Goal: Task Accomplishment & Management: Complete application form

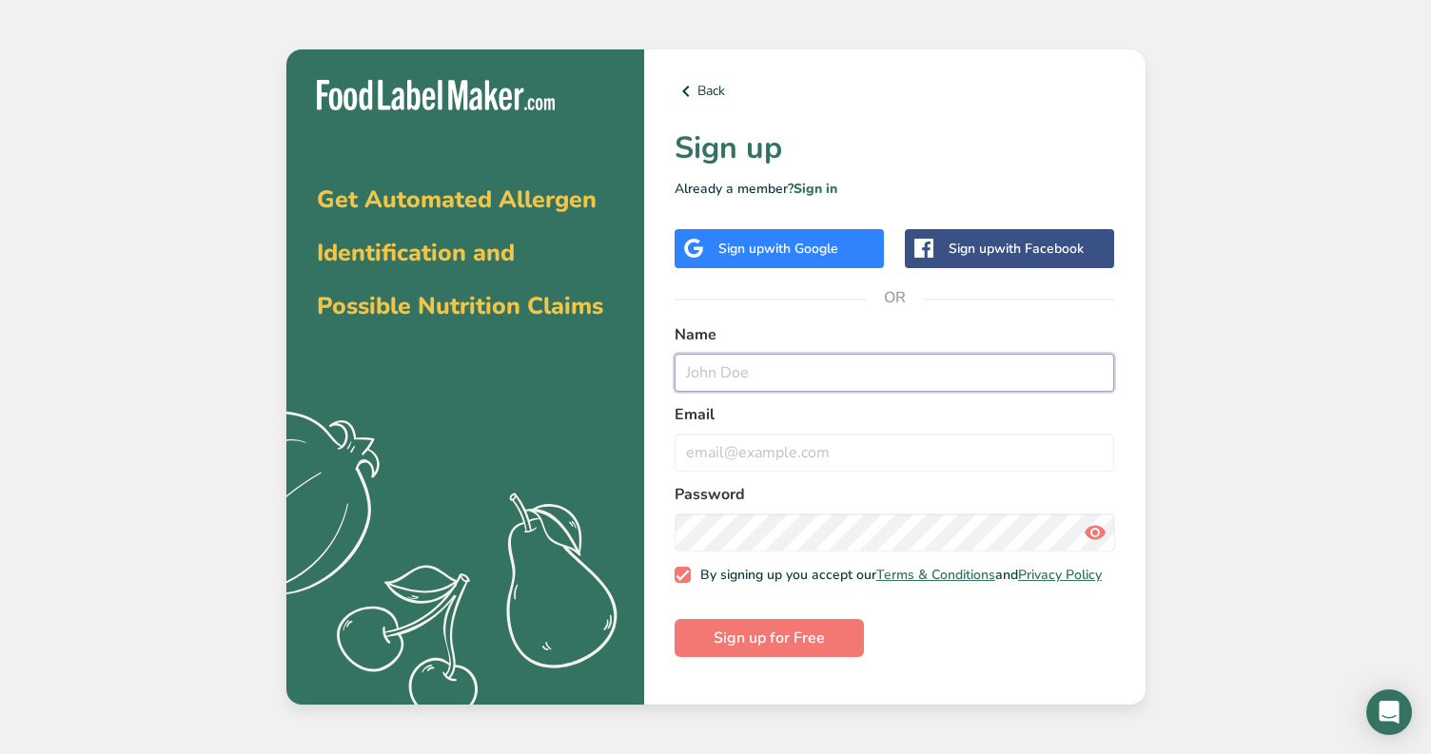
click at [752, 378] on input "text" at bounding box center [895, 373] width 440 height 38
type input "Will"
click at [783, 450] on input "email" at bounding box center [895, 453] width 440 height 38
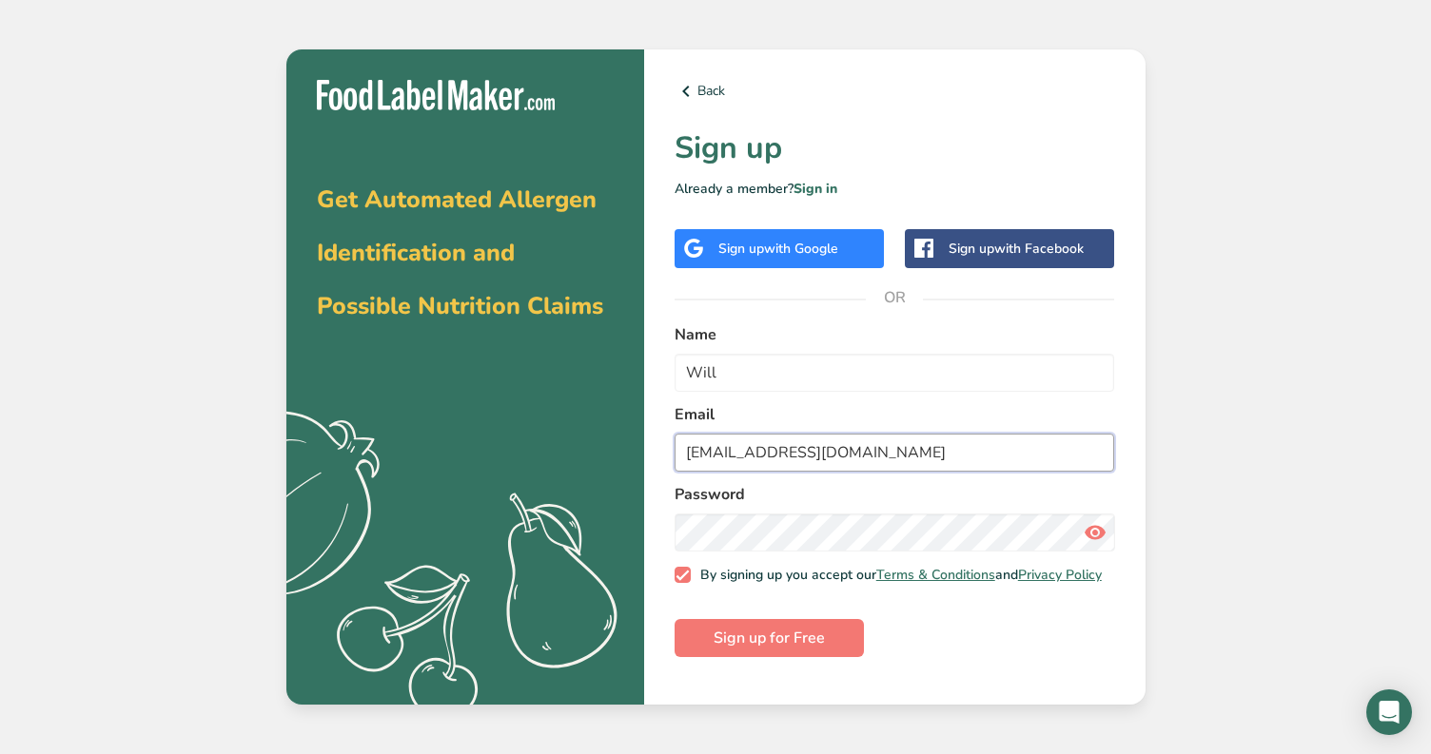
type input "[EMAIL_ADDRESS][DOMAIN_NAME]"
click at [675, 619] on button "Sign up for Free" at bounding box center [769, 638] width 189 height 38
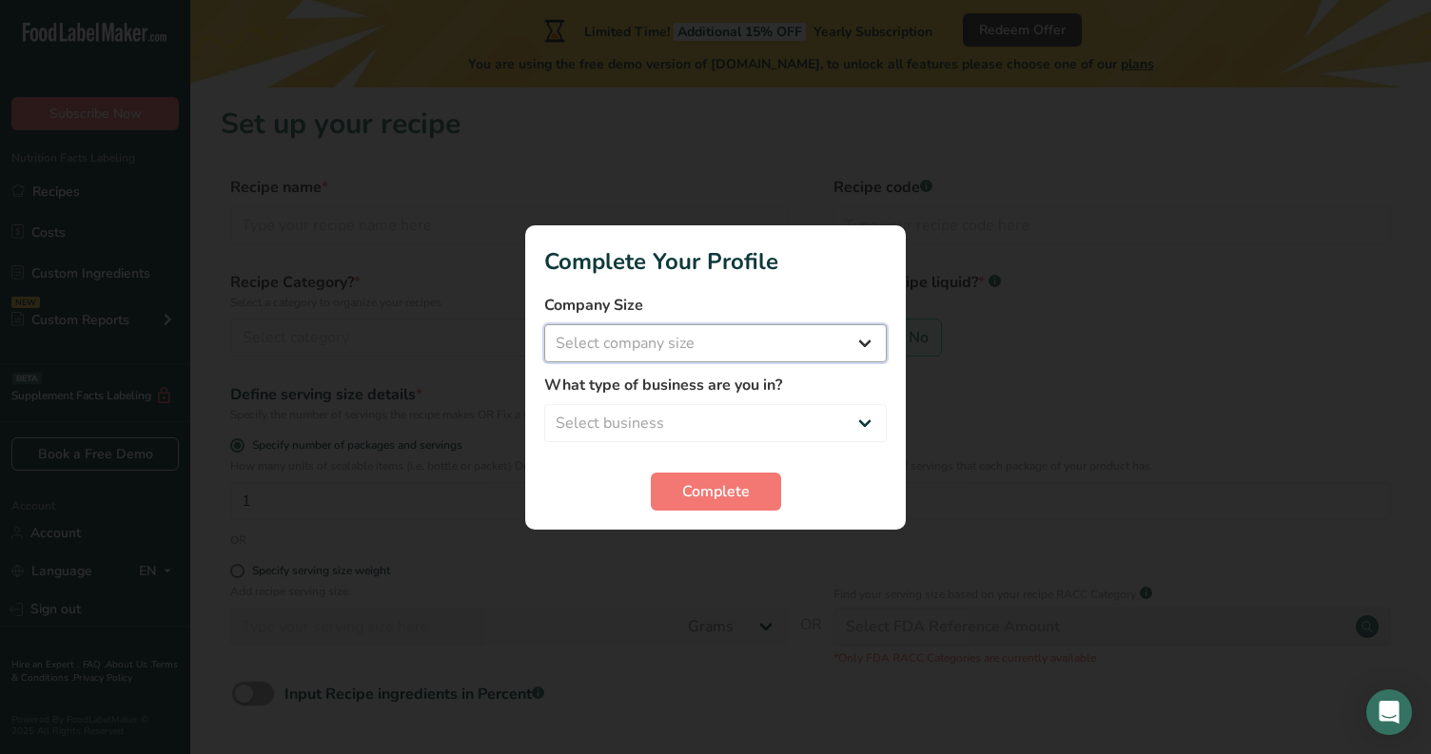
click at [779, 352] on select "Select company size Fewer than 10 Employees 10 to 50 Employees 51 to 500 Employ…" at bounding box center [715, 343] width 342 height 38
select select "1"
click at [544, 324] on select "Select company size Fewer than 10 Employees 10 to 50 Employees 51 to 500 Employ…" at bounding box center [715, 343] width 342 height 38
click at [767, 427] on select "Select business Packaged Food Manufacturer Restaurant & Cafe Bakery Meal Plans …" at bounding box center [715, 423] width 342 height 38
click at [544, 404] on select "Select business Packaged Food Manufacturer Restaurant & Cafe Bakery Meal Plans …" at bounding box center [715, 423] width 342 height 38
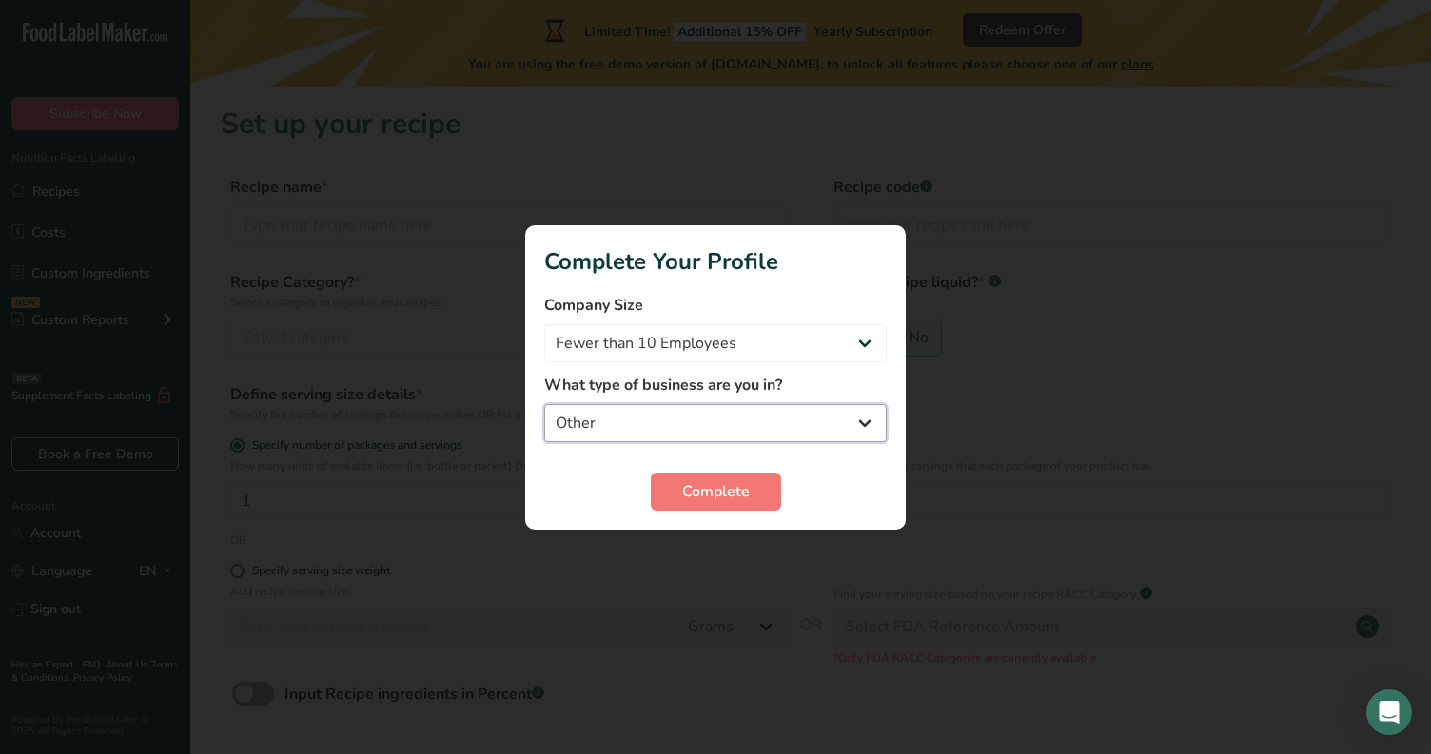
click at [734, 425] on select "Packaged Food Manufacturer Restaurant & Cafe Bakery Meal Plans & Catering Compa…" at bounding box center [715, 423] width 342 height 38
select select "1"
click at [544, 404] on select "Packaged Food Manufacturer Restaurant & Cafe Bakery Meal Plans & Catering Compa…" at bounding box center [715, 423] width 342 height 38
click at [726, 491] on span "Complete" at bounding box center [716, 491] width 68 height 23
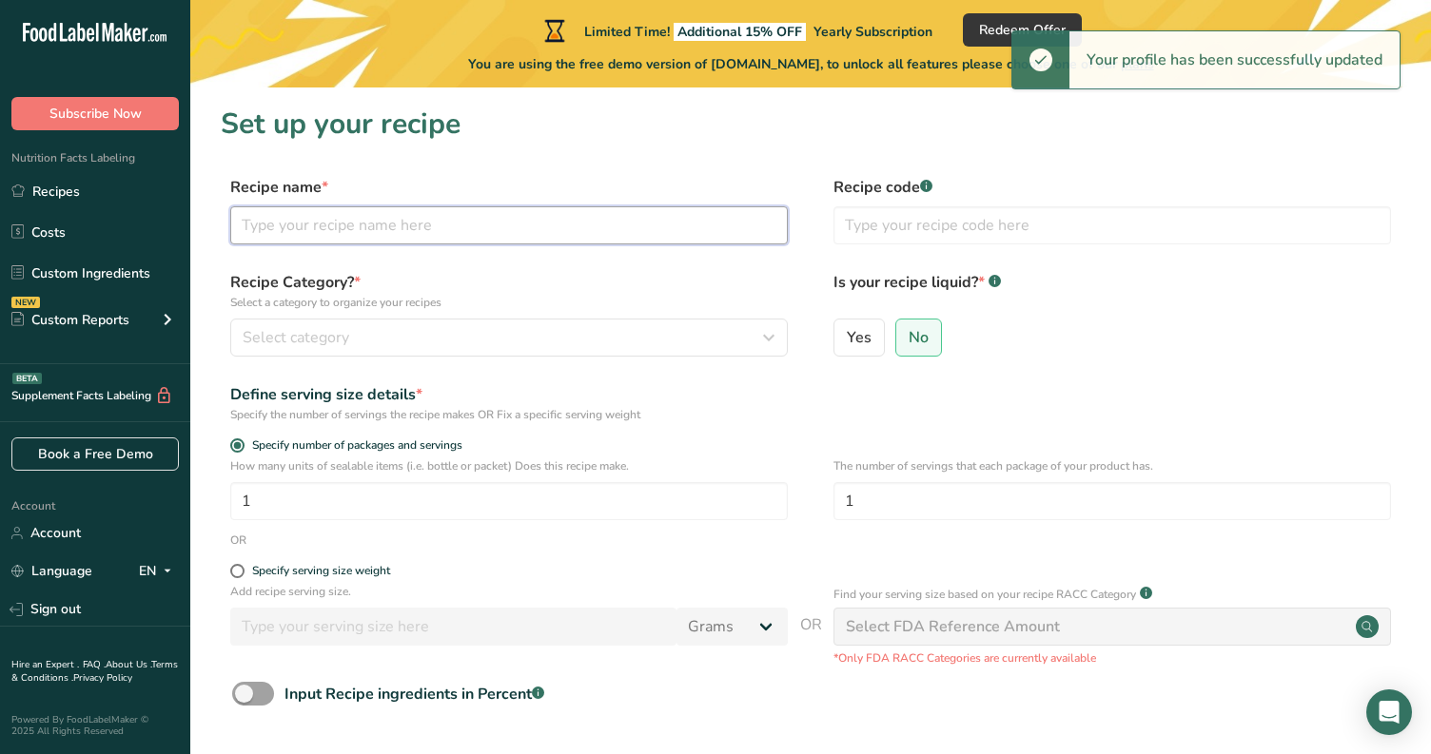
click at [609, 234] on input "text" at bounding box center [509, 225] width 558 height 38
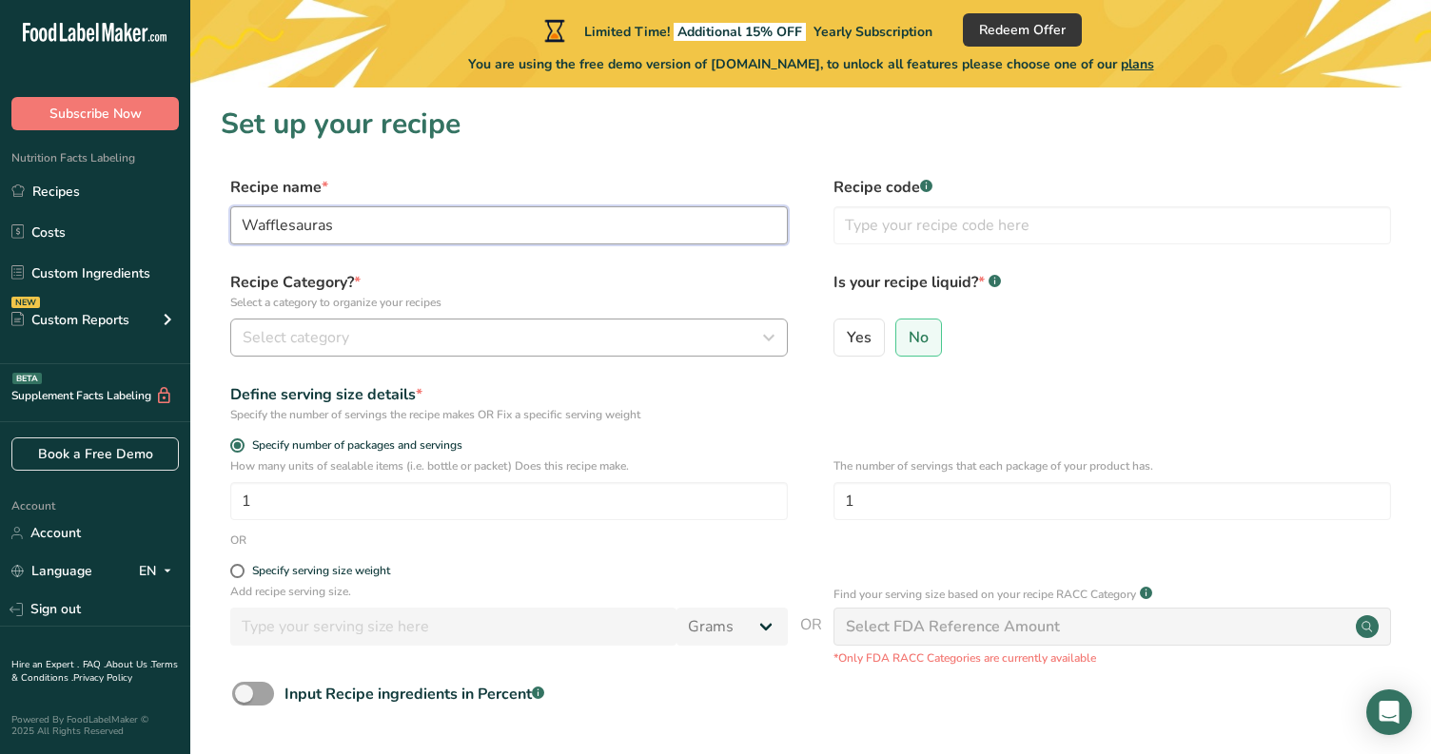
type input "Wafflesauras"
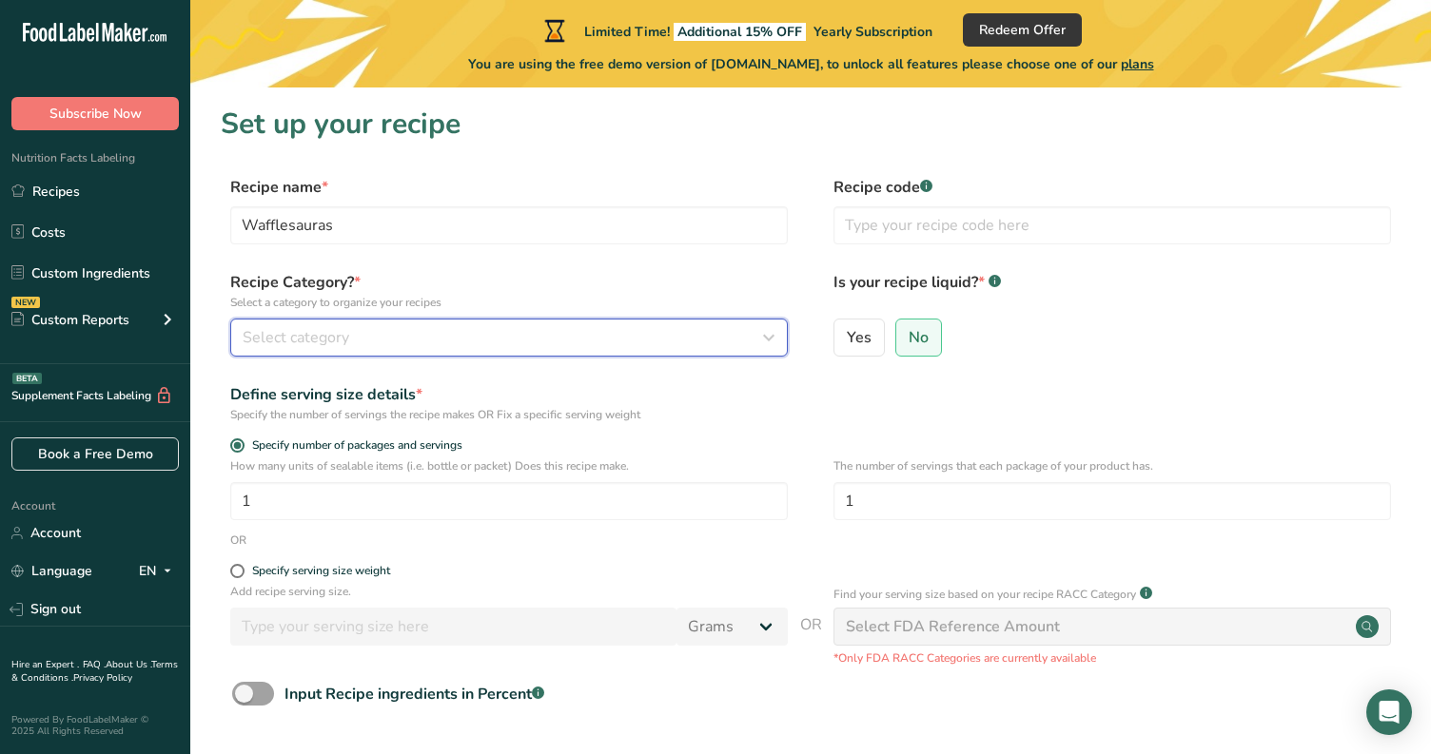
click at [240, 337] on button "Select category" at bounding box center [509, 338] width 558 height 38
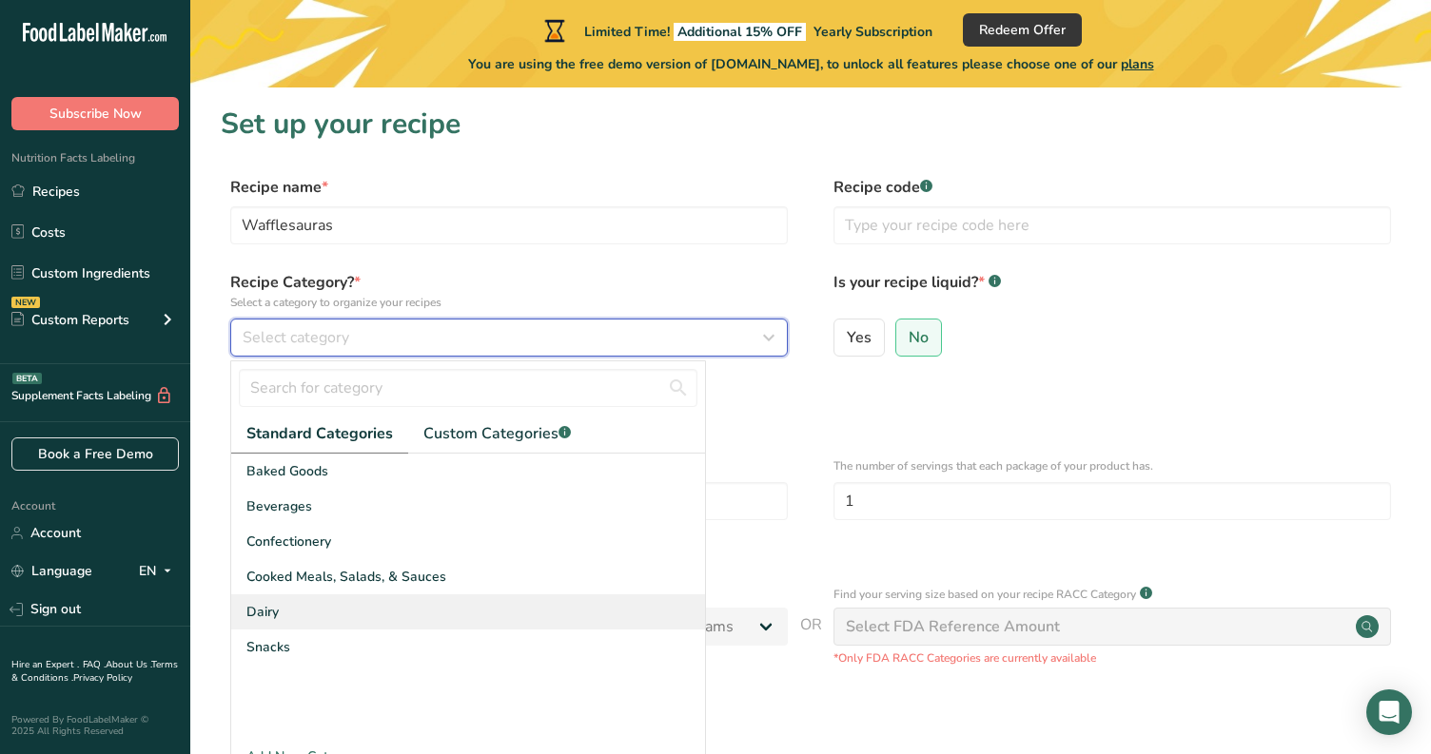
scroll to position [95, 0]
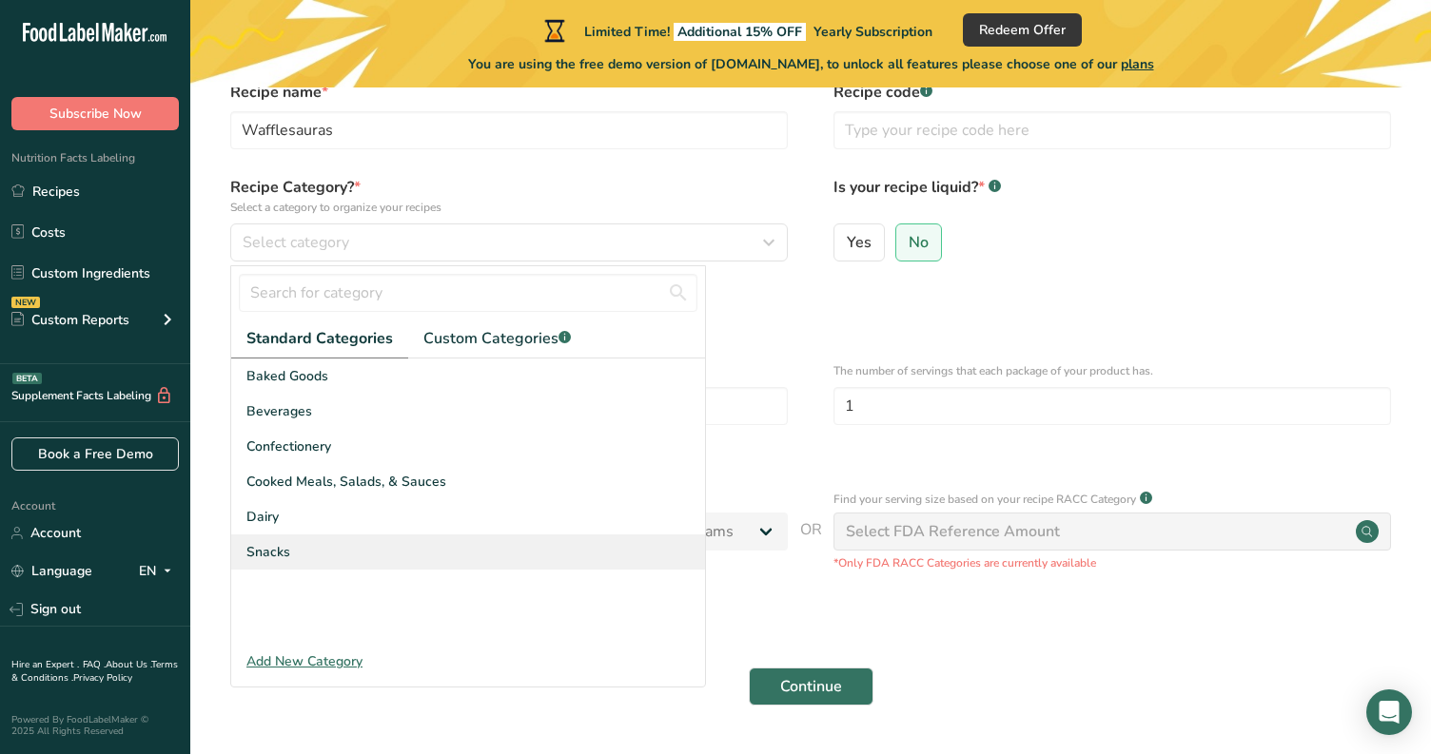
click at [273, 544] on span "Snacks" at bounding box center [268, 552] width 44 height 20
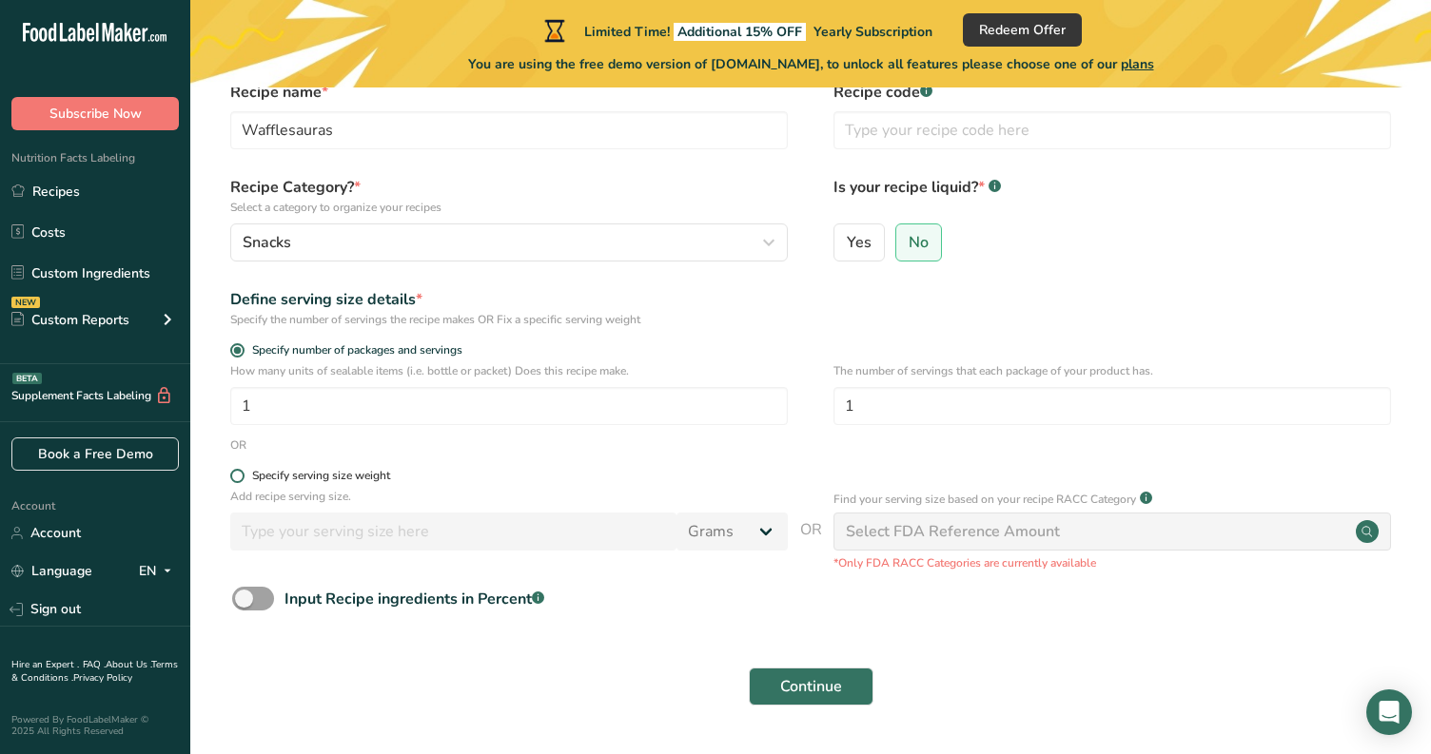
click at [238, 474] on span at bounding box center [237, 476] width 14 height 14
click at [238, 474] on input "Specify serving size weight" at bounding box center [236, 476] width 12 height 12
radio input "true"
radio input "false"
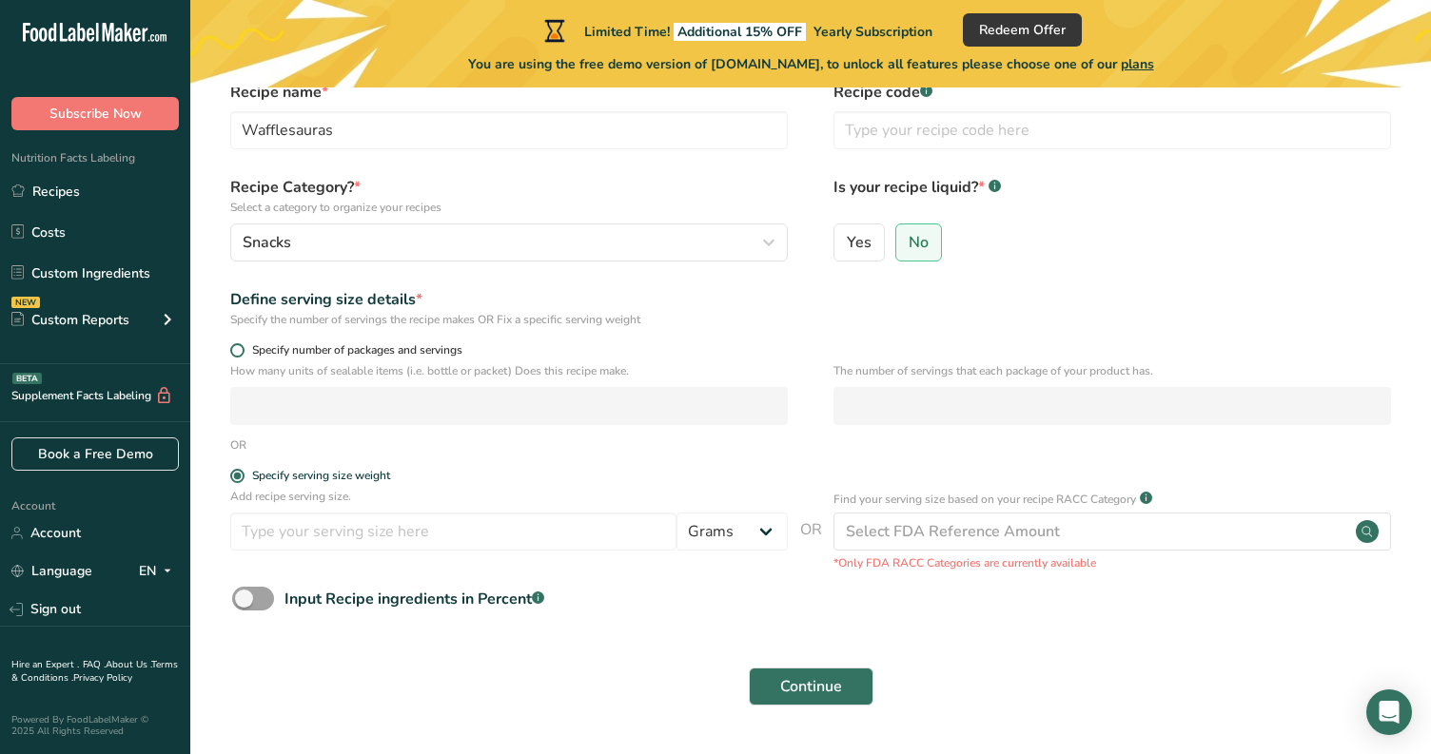
click at [235, 348] on span at bounding box center [237, 350] width 14 height 14
click at [235, 348] on input "Specify number of packages and servings" at bounding box center [236, 350] width 12 height 12
radio input "true"
radio input "false"
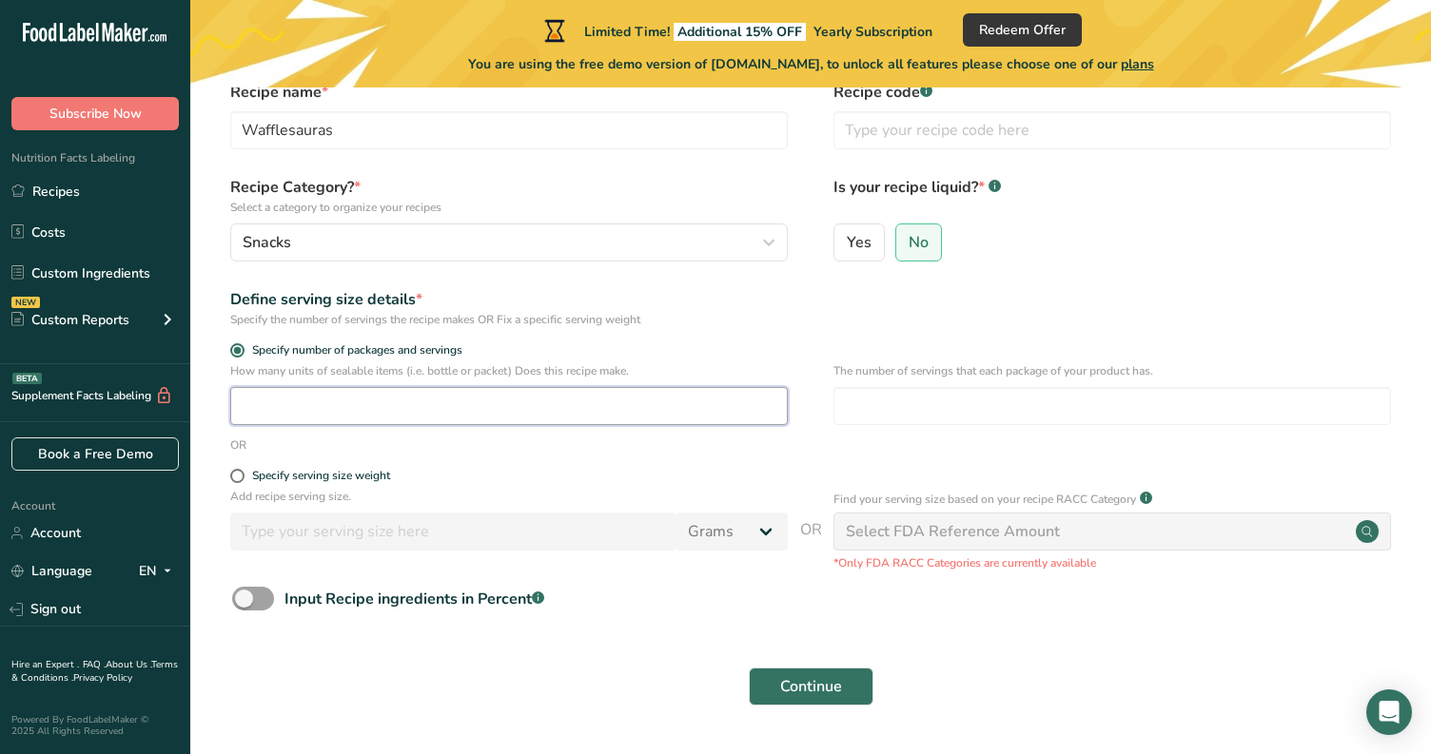
click at [330, 401] on input "number" at bounding box center [509, 406] width 558 height 38
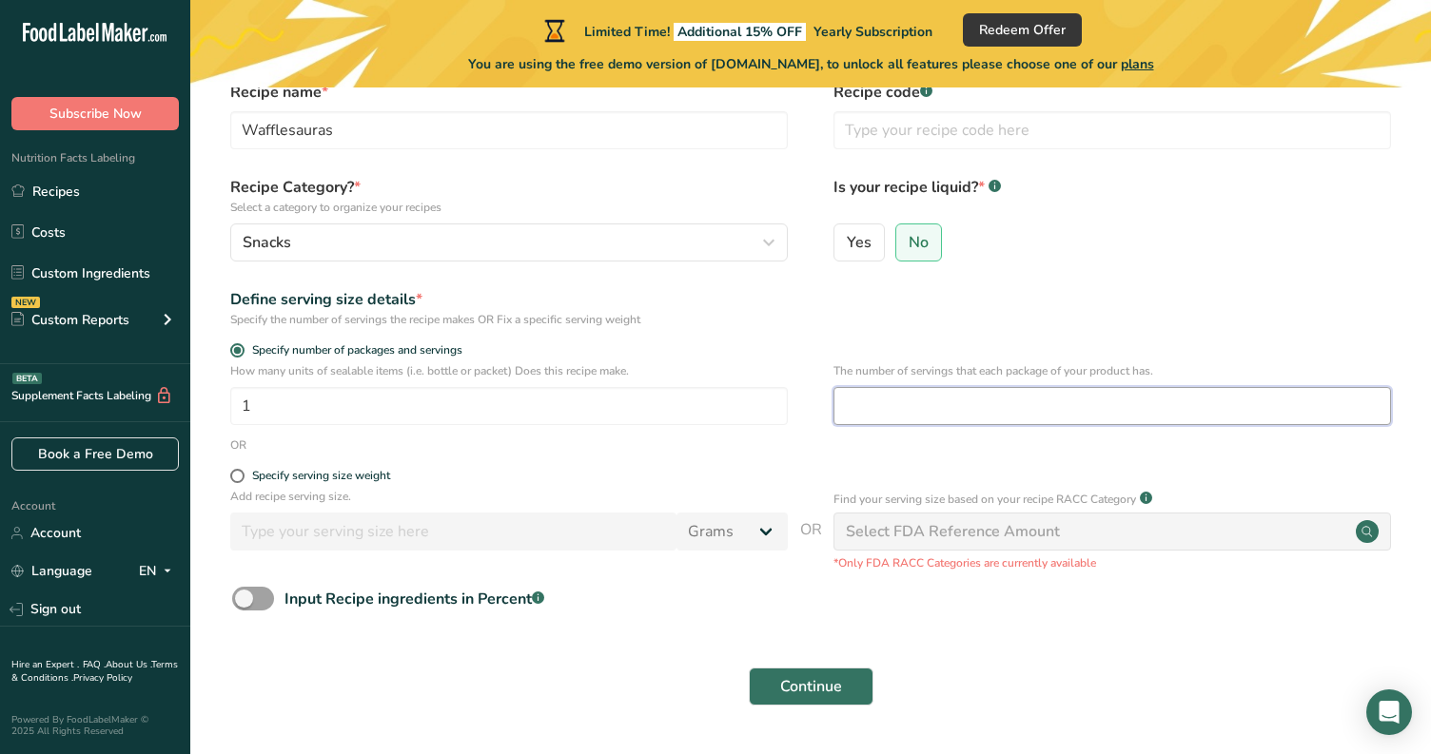
click at [906, 411] on input "number" at bounding box center [1112, 406] width 558 height 38
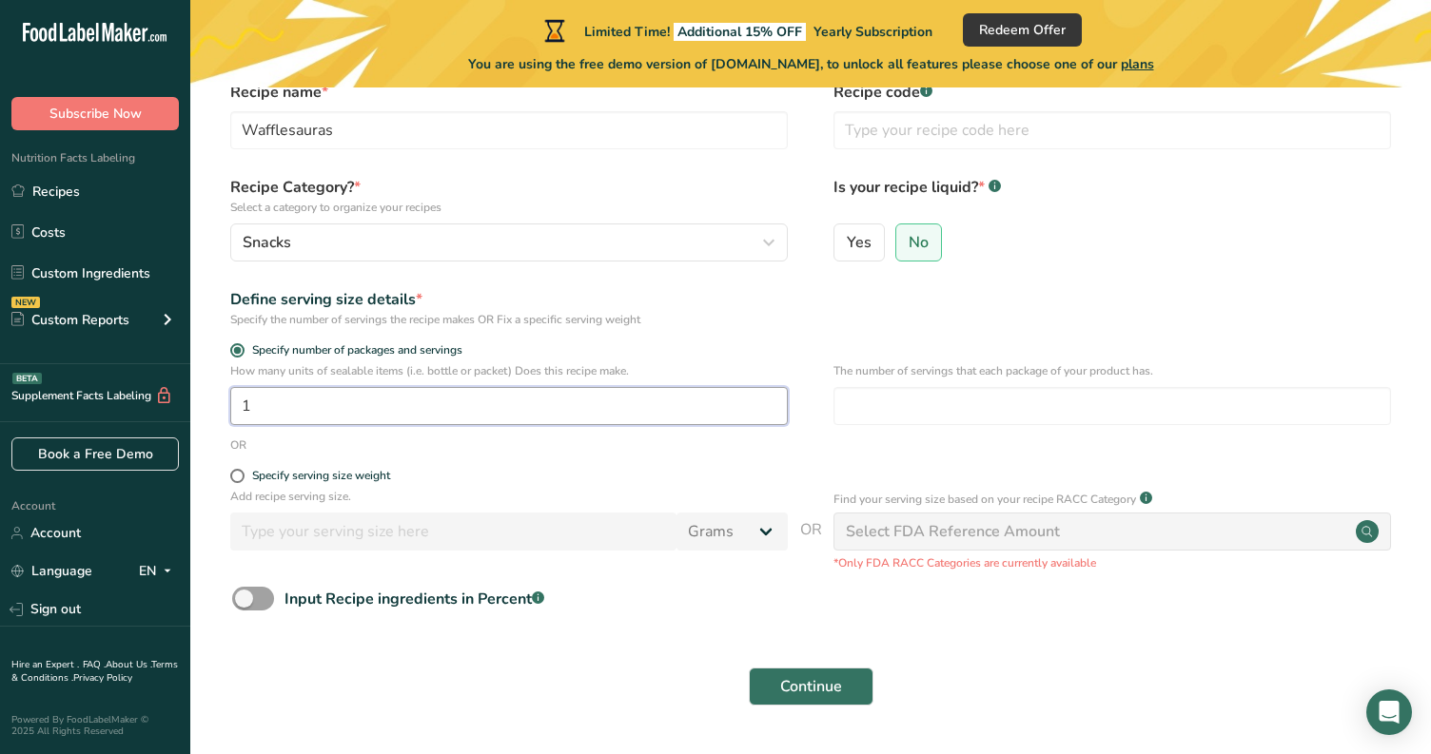
drag, startPoint x: 300, startPoint y: 420, endPoint x: 101, endPoint y: 413, distance: 198.9
click at [101, 413] on div ".a-20{fill:#fff;} Subscribe Now Nutrition Facts Labeling Recipes Costs Custom I…" at bounding box center [715, 357] width 1431 height 904
type input "4"
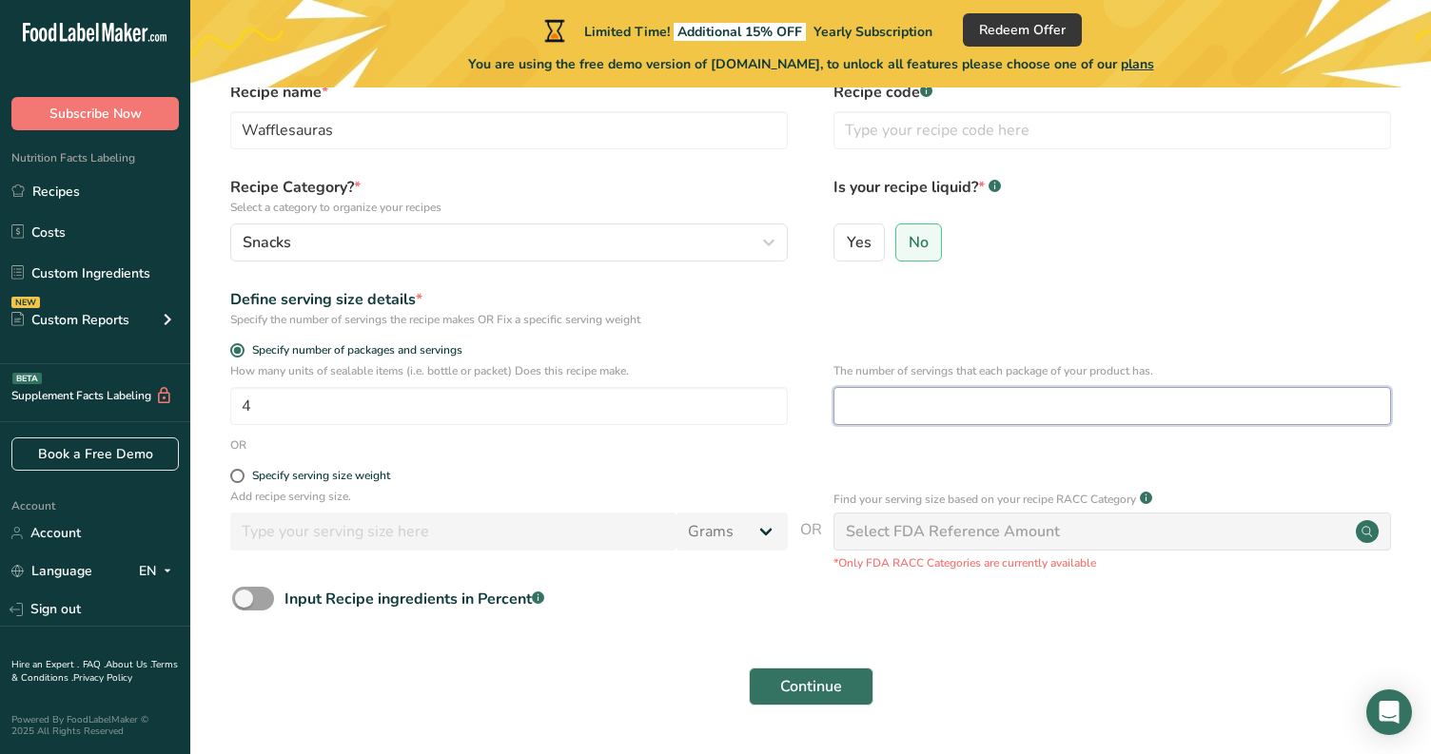
click at [975, 412] on input "number" at bounding box center [1112, 406] width 558 height 38
type input "1"
click at [506, 642] on form "Recipe name * Wafflesauras Recipe code .a-a{fill:#347362;}.b-a{fill:#fff;} Reci…" at bounding box center [811, 399] width 1180 height 636
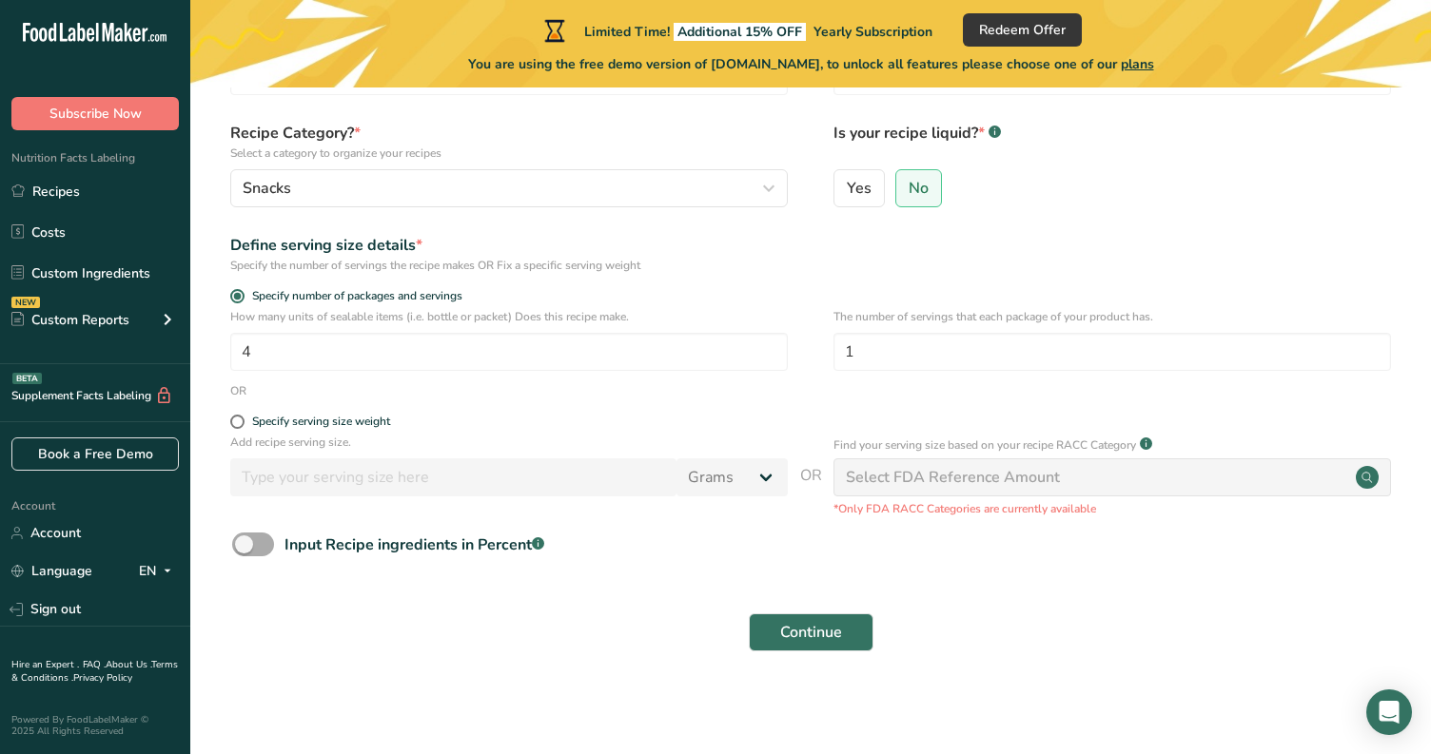
click at [255, 549] on span at bounding box center [253, 545] width 42 height 24
click at [245, 549] on input "Input Recipe ingredients in Percent .a-a{fill:#347362;}.b-a{fill:#fff;}" at bounding box center [238, 544] width 12 height 12
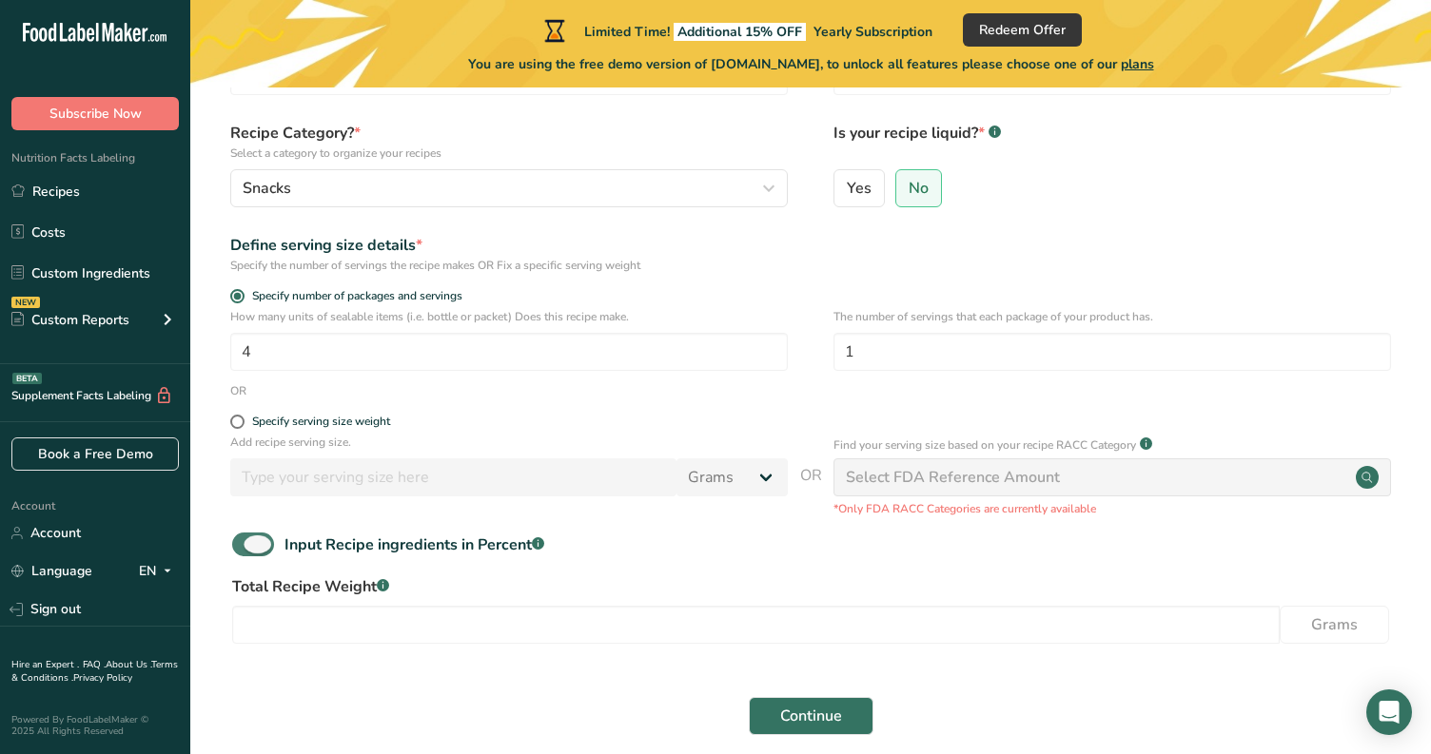
click at [255, 549] on span at bounding box center [253, 545] width 42 height 24
click at [245, 549] on input "Input Recipe ingredients in Percent .a-a{fill:#347362;}.b-a{fill:#fff;}" at bounding box center [238, 544] width 12 height 12
checkbox input "false"
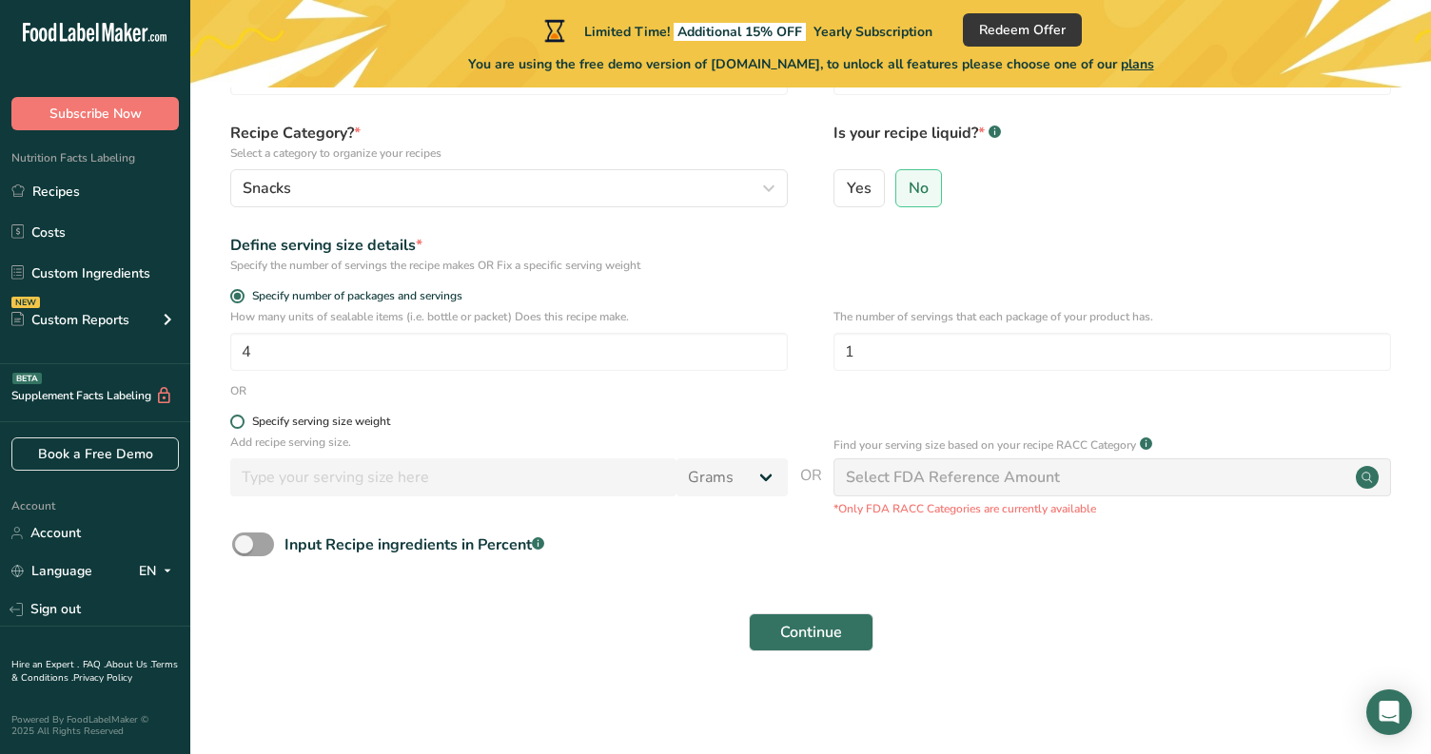
click at [241, 423] on span at bounding box center [237, 422] width 14 height 14
click at [241, 423] on input "Specify serving size weight" at bounding box center [236, 422] width 12 height 12
radio input "true"
radio input "false"
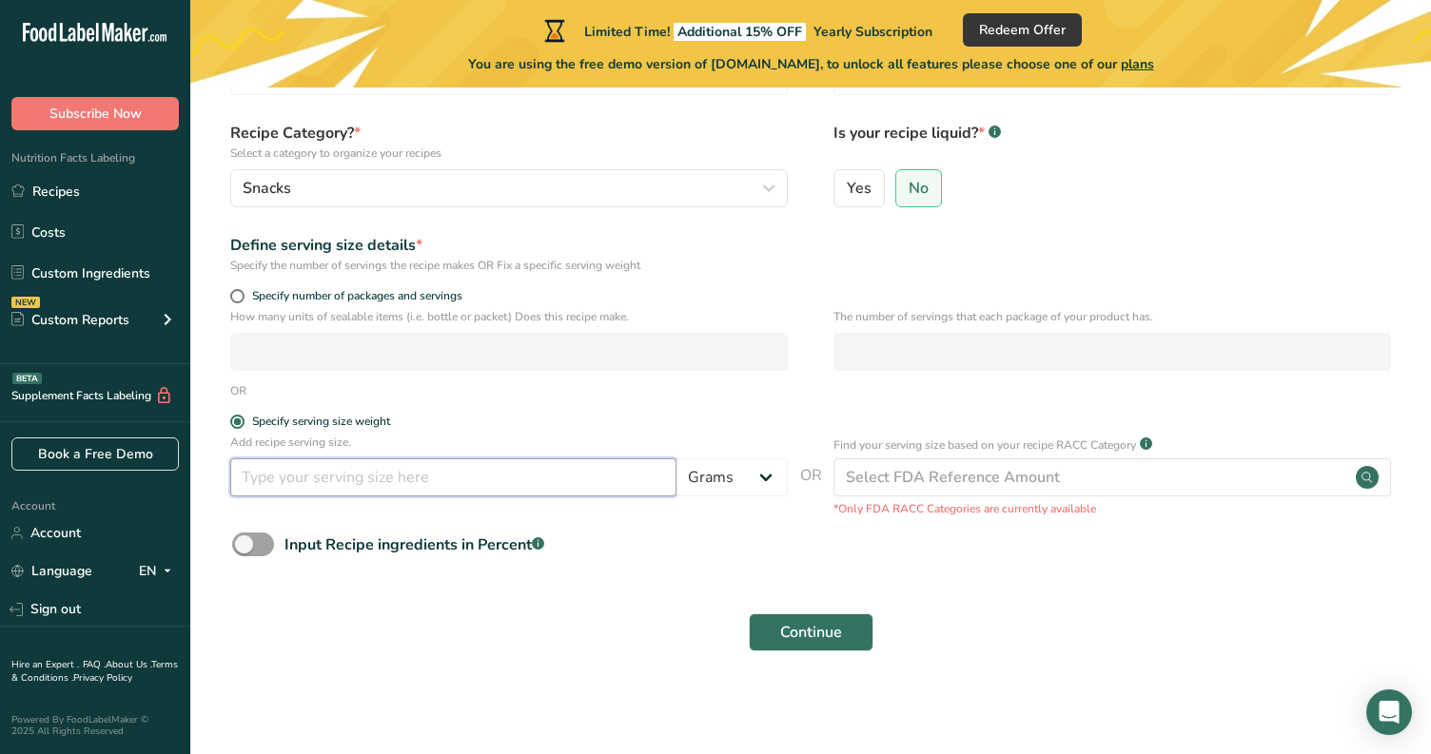
click at [323, 476] on input "number" at bounding box center [453, 478] width 446 height 38
type input "3"
type input "150"
click at [464, 591] on form "Recipe name * Wafflesauras Recipe code .a-a{fill:#347362;}.b-a{fill:#fff;} Reci…" at bounding box center [811, 345] width 1180 height 636
click at [239, 298] on span at bounding box center [237, 296] width 14 height 14
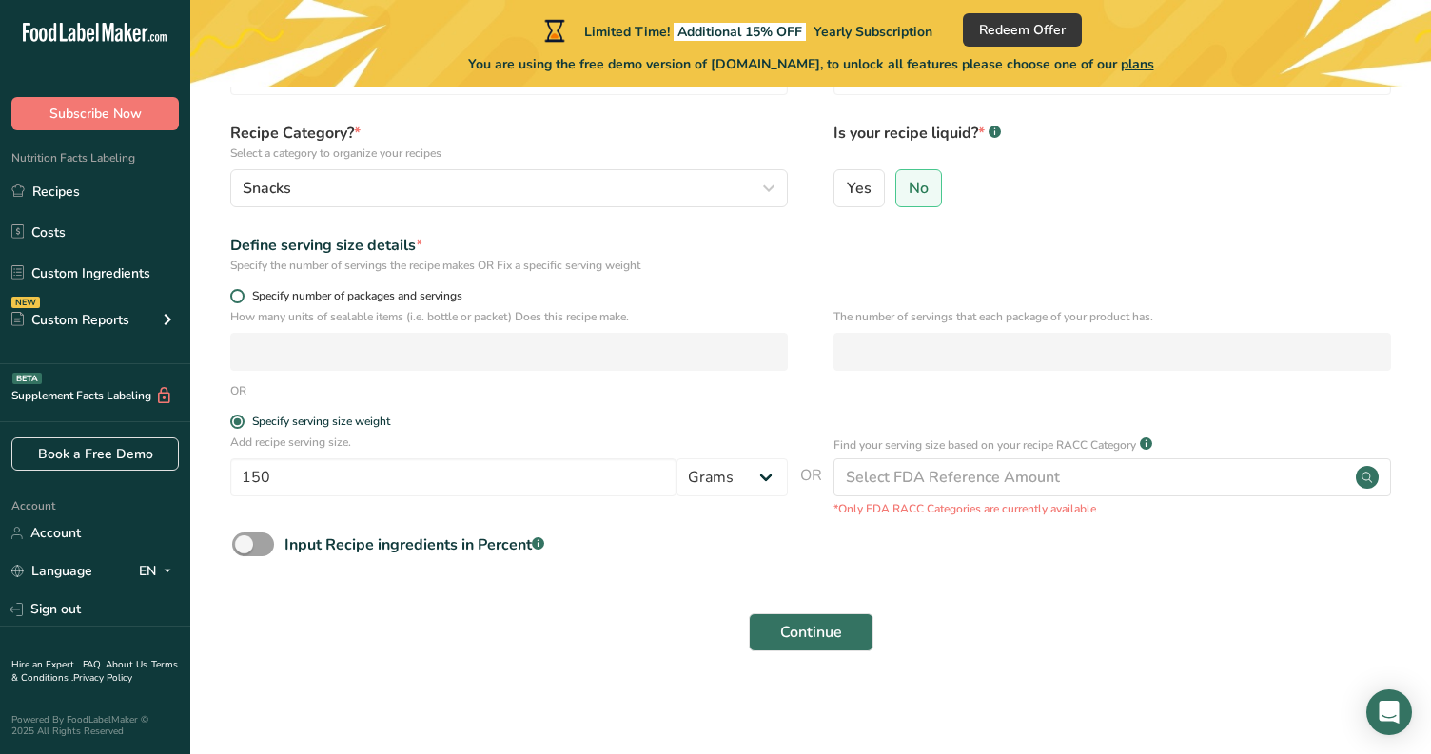
click at [239, 298] on input "Specify number of packages and servings" at bounding box center [236, 296] width 12 height 12
radio input "true"
radio input "false"
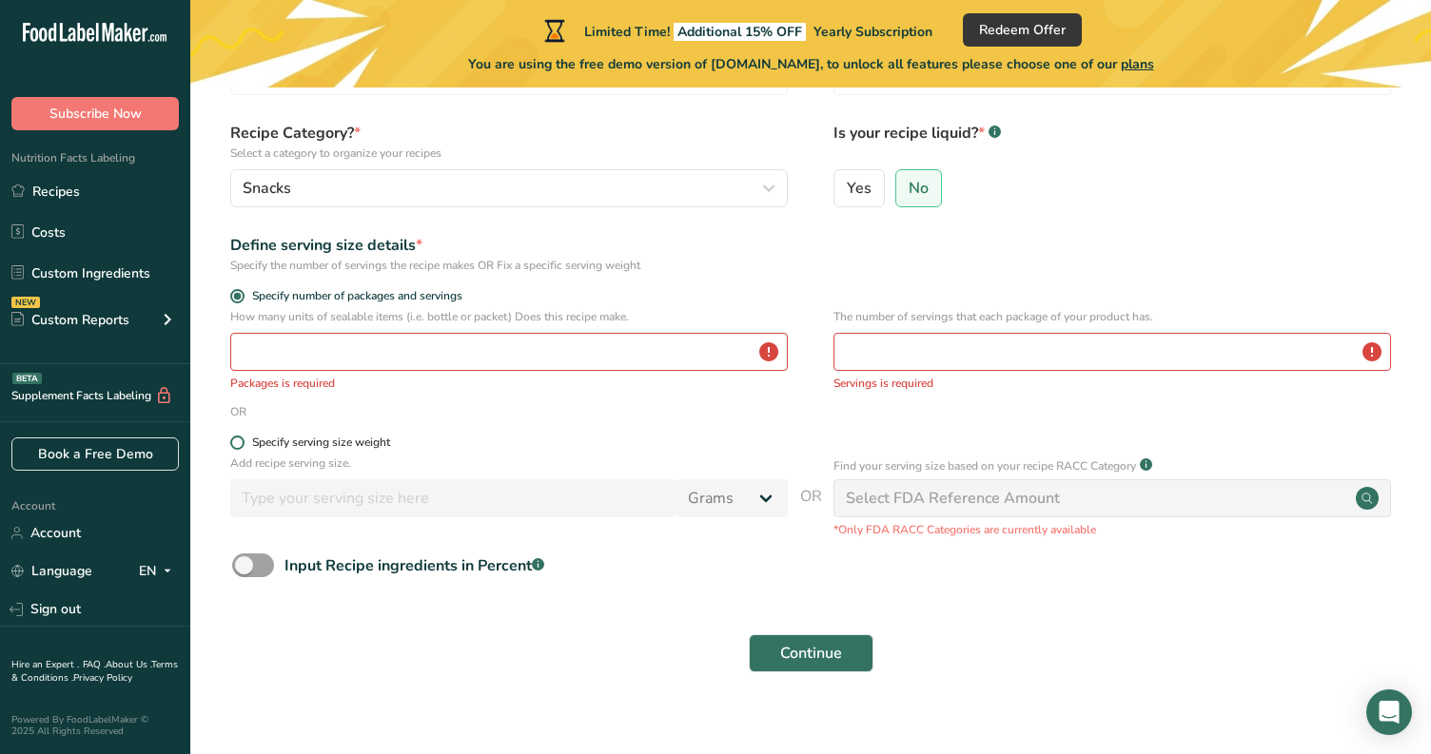
click at [236, 442] on span at bounding box center [237, 443] width 14 height 14
click at [236, 442] on input "Specify serving size weight" at bounding box center [236, 443] width 12 height 12
radio input "true"
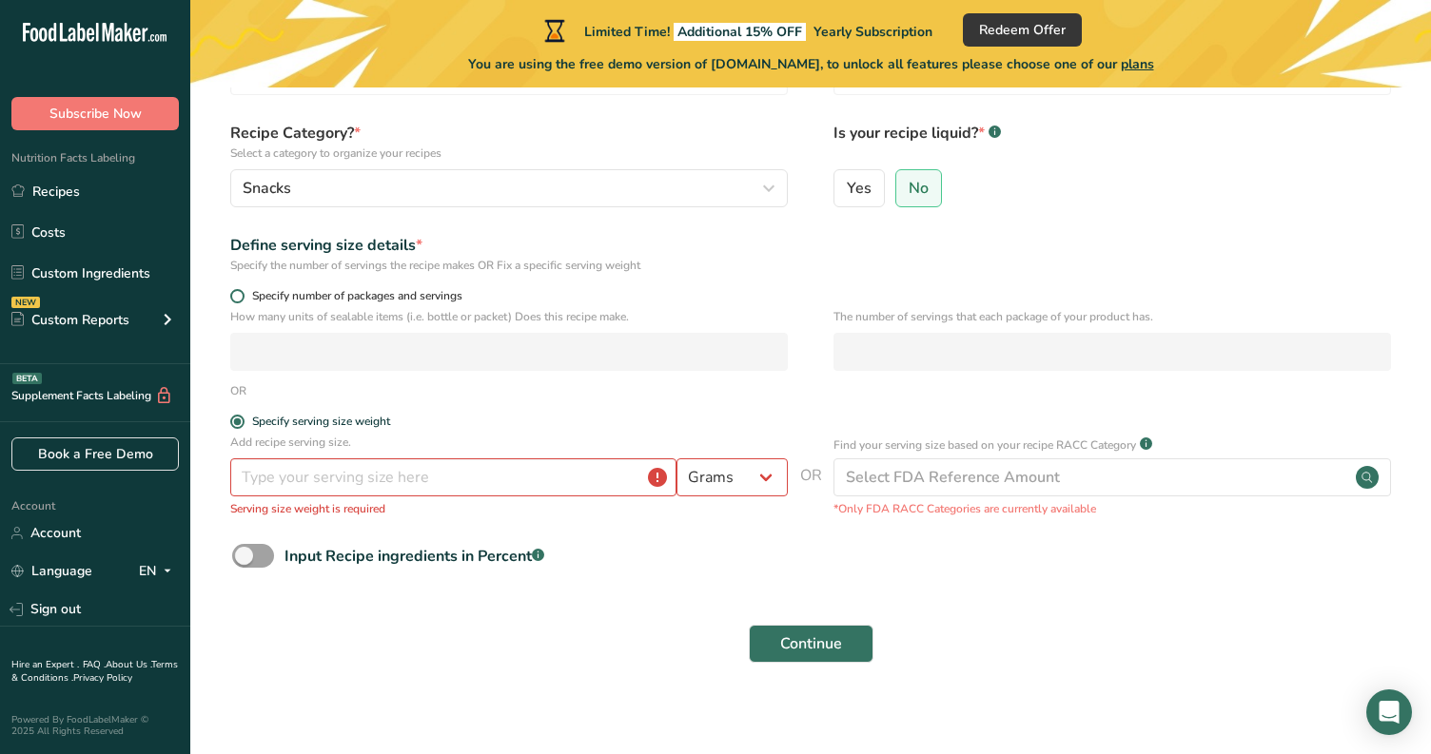
click at [239, 296] on span at bounding box center [237, 296] width 14 height 14
click at [239, 296] on input "Specify number of packages and servings" at bounding box center [236, 296] width 12 height 12
radio input "true"
radio input "false"
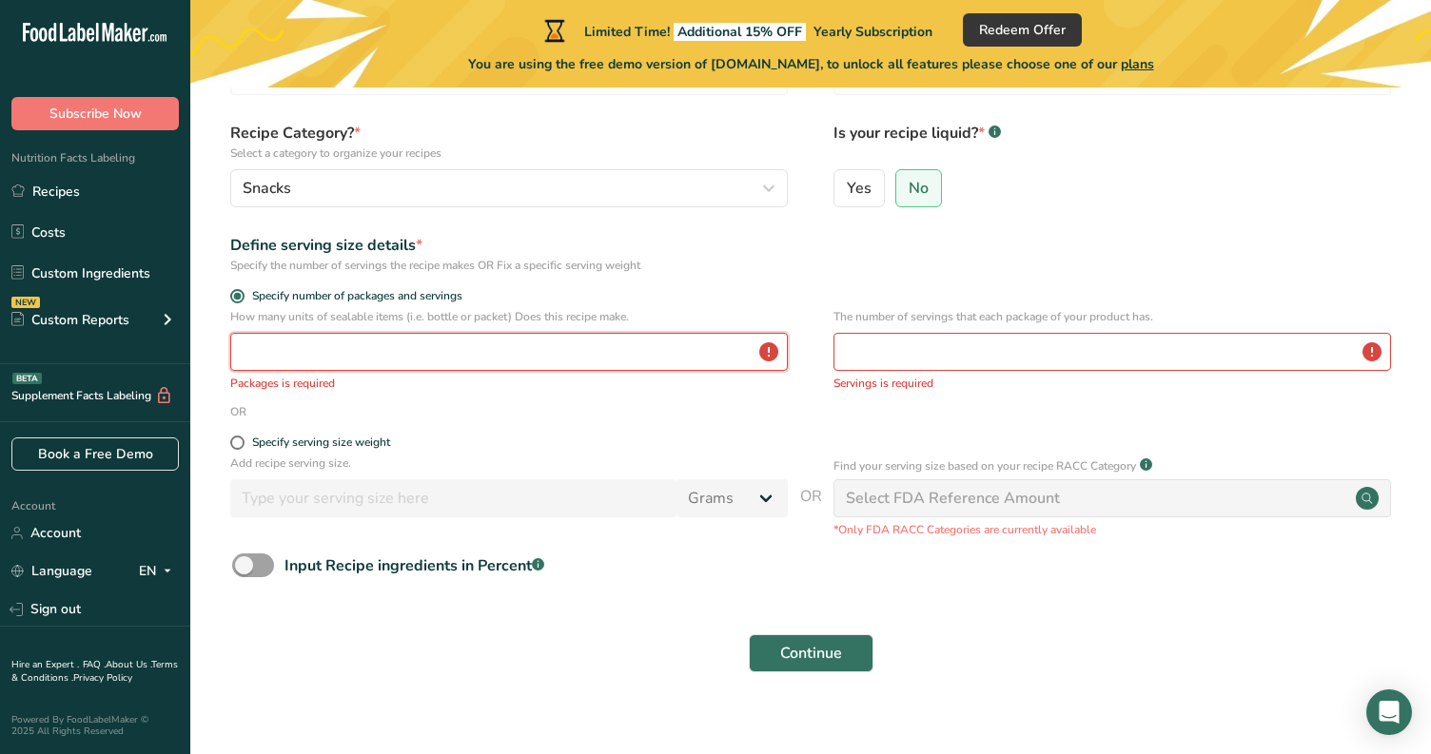
click at [304, 356] on input "number" at bounding box center [509, 352] width 558 height 38
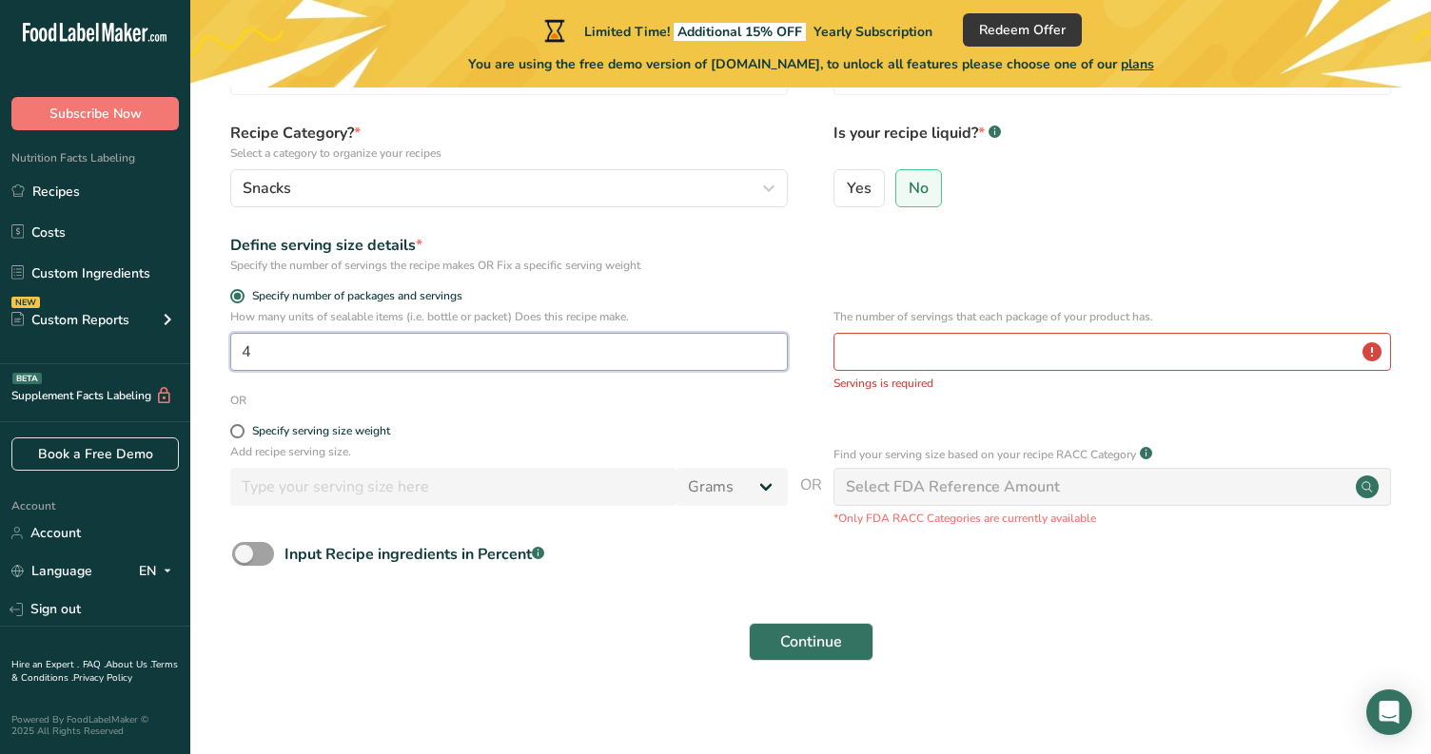
type input "4"
click at [985, 362] on input "number" at bounding box center [1112, 352] width 558 height 38
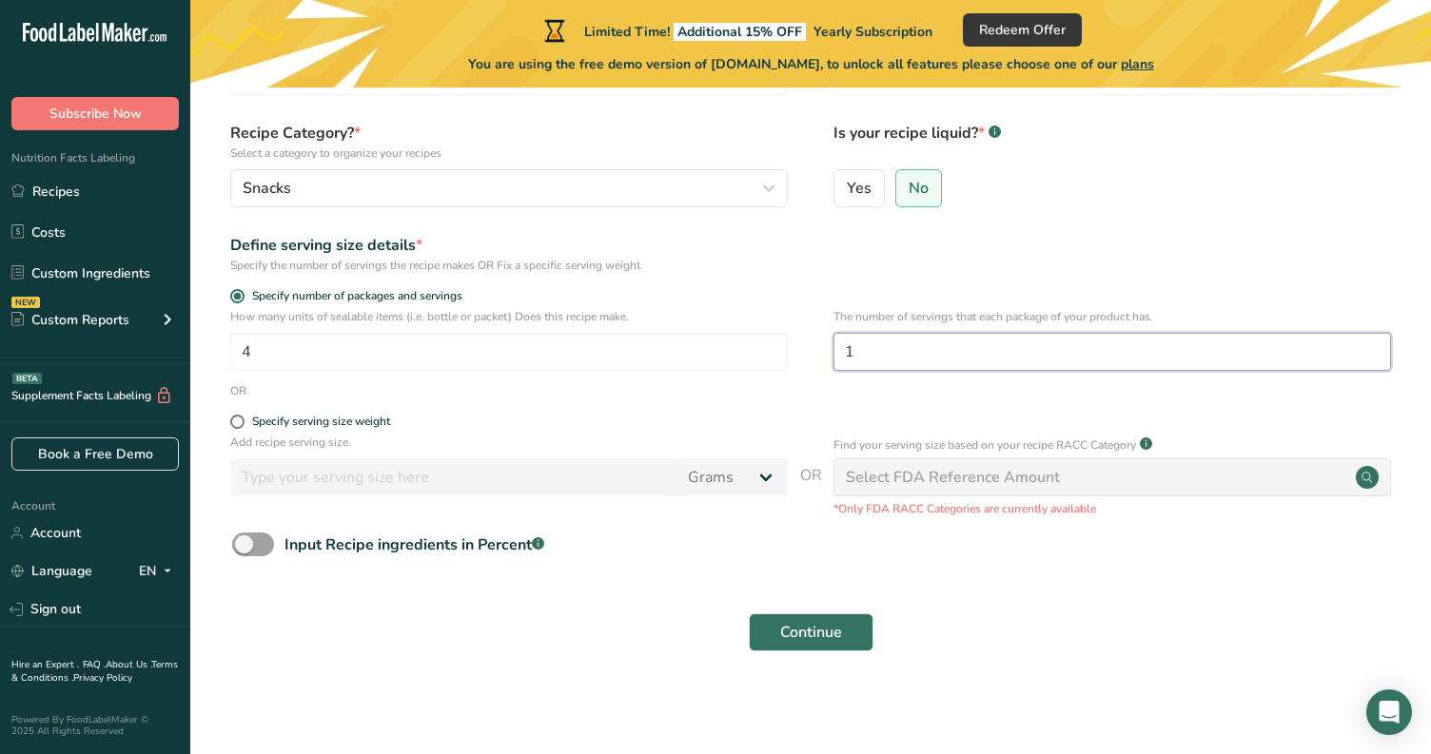
type input "1"
click at [1099, 649] on div "Continue" at bounding box center [811, 632] width 1180 height 61
click at [869, 638] on button "Continue" at bounding box center [811, 633] width 125 height 38
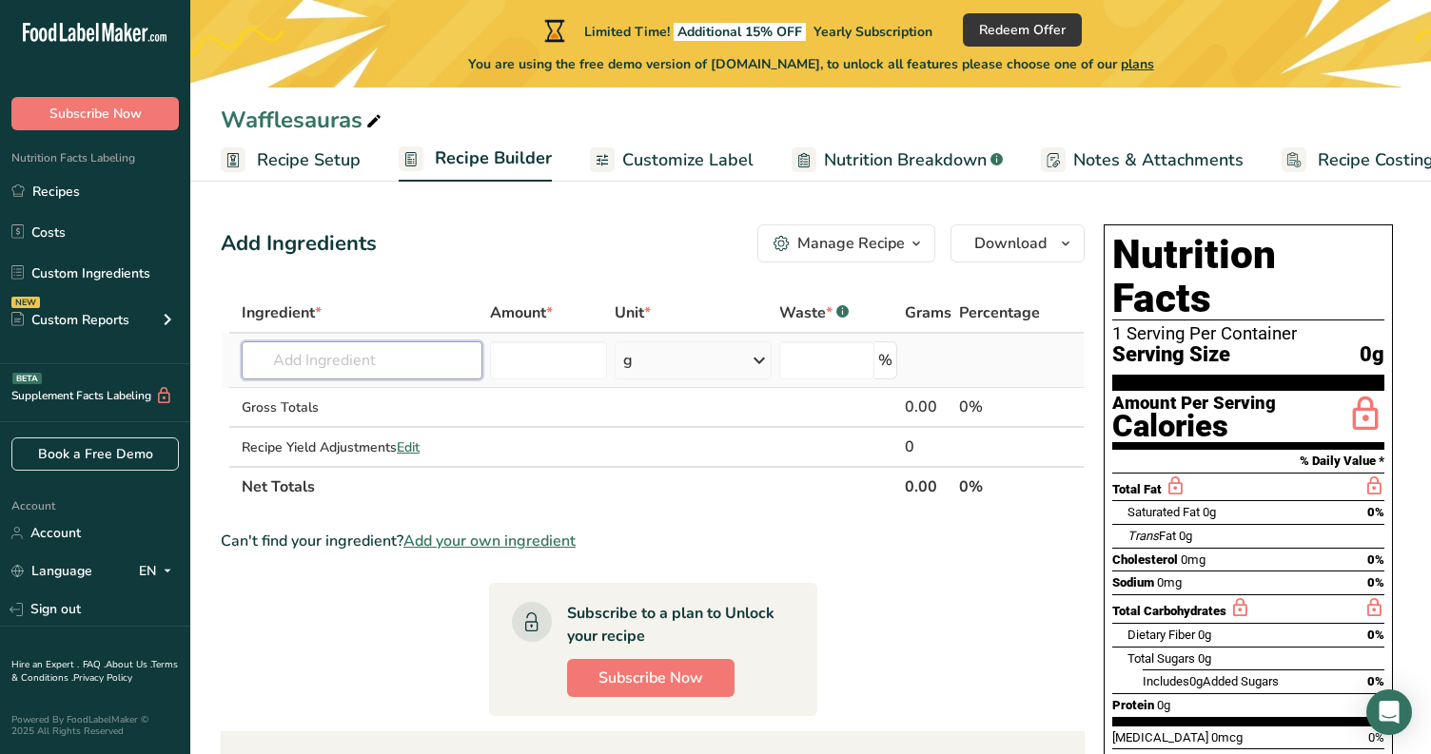
click at [376, 366] on input "text" at bounding box center [362, 361] width 241 height 38
type input "d"
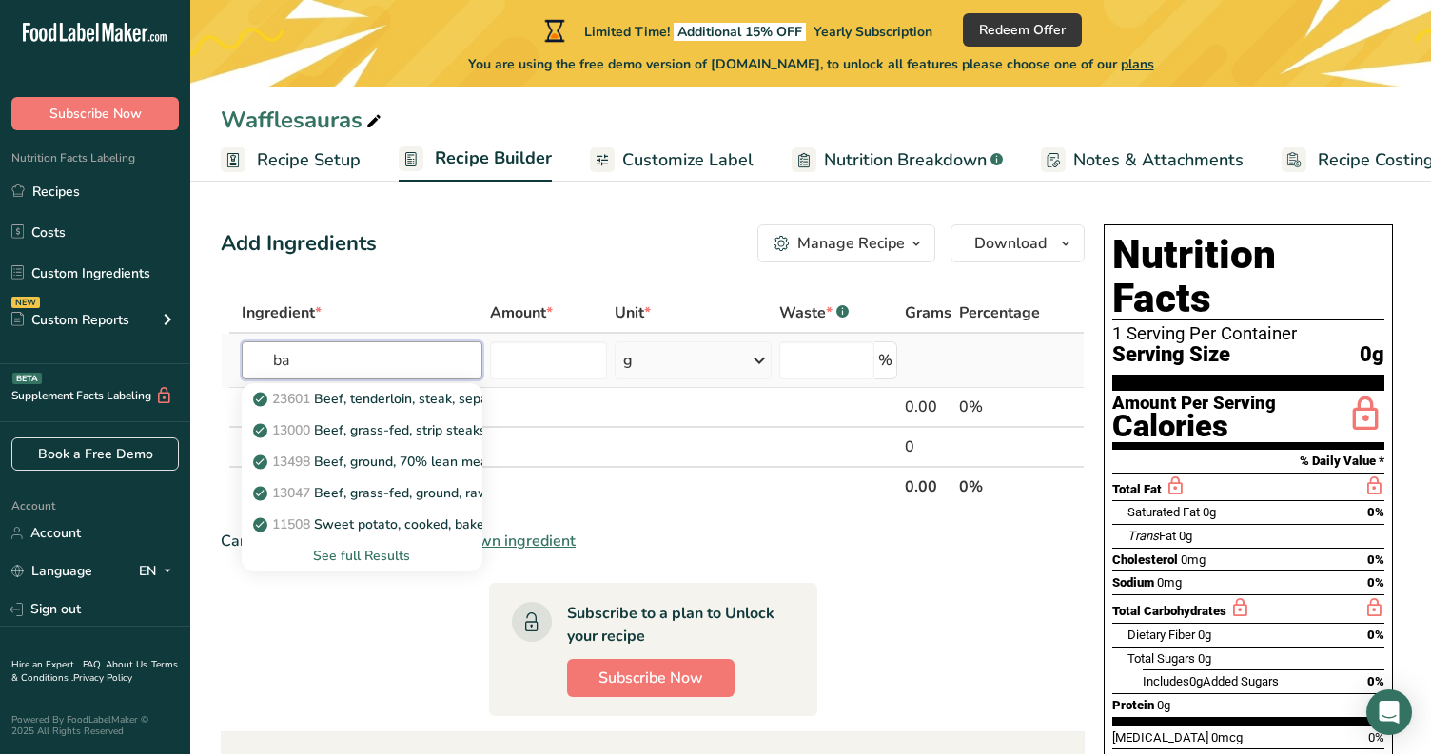
type input "b"
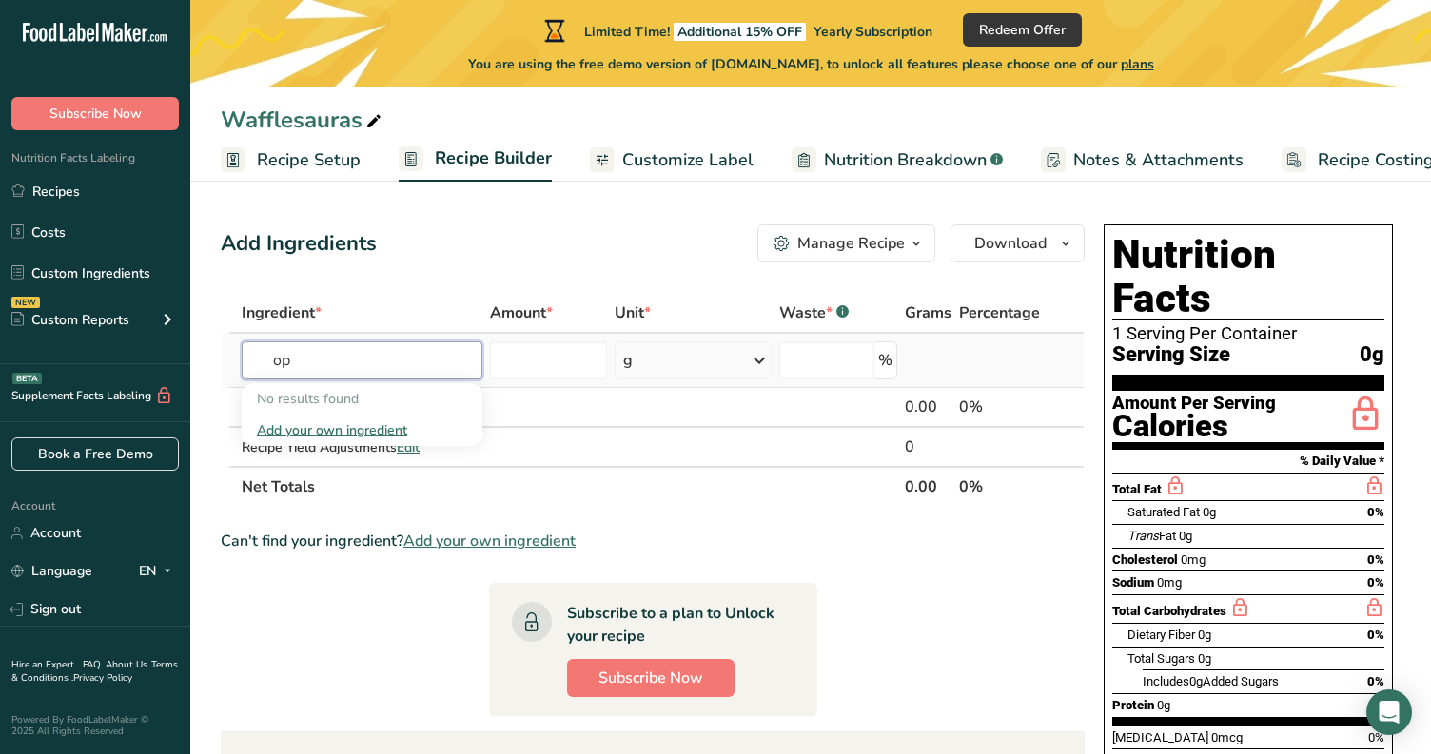
type input "o"
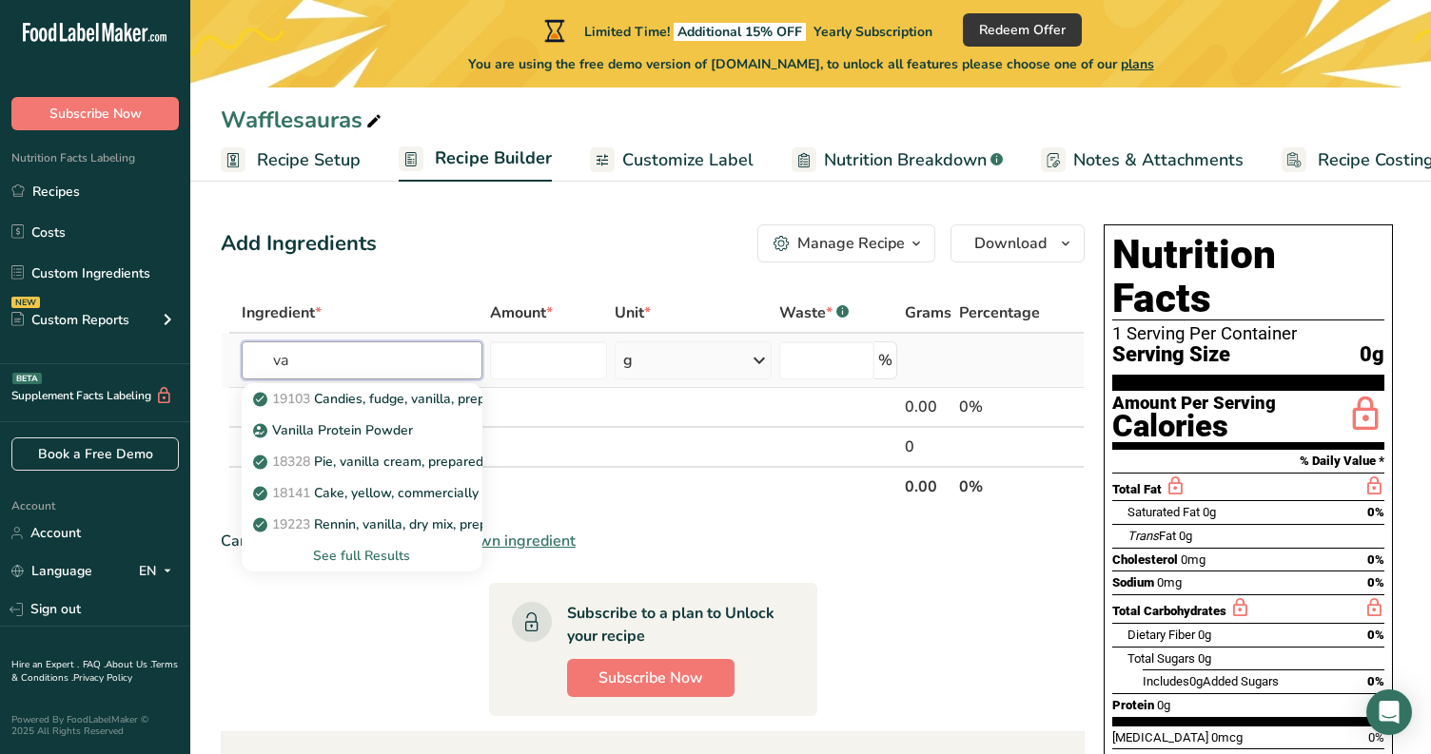
type input "v"
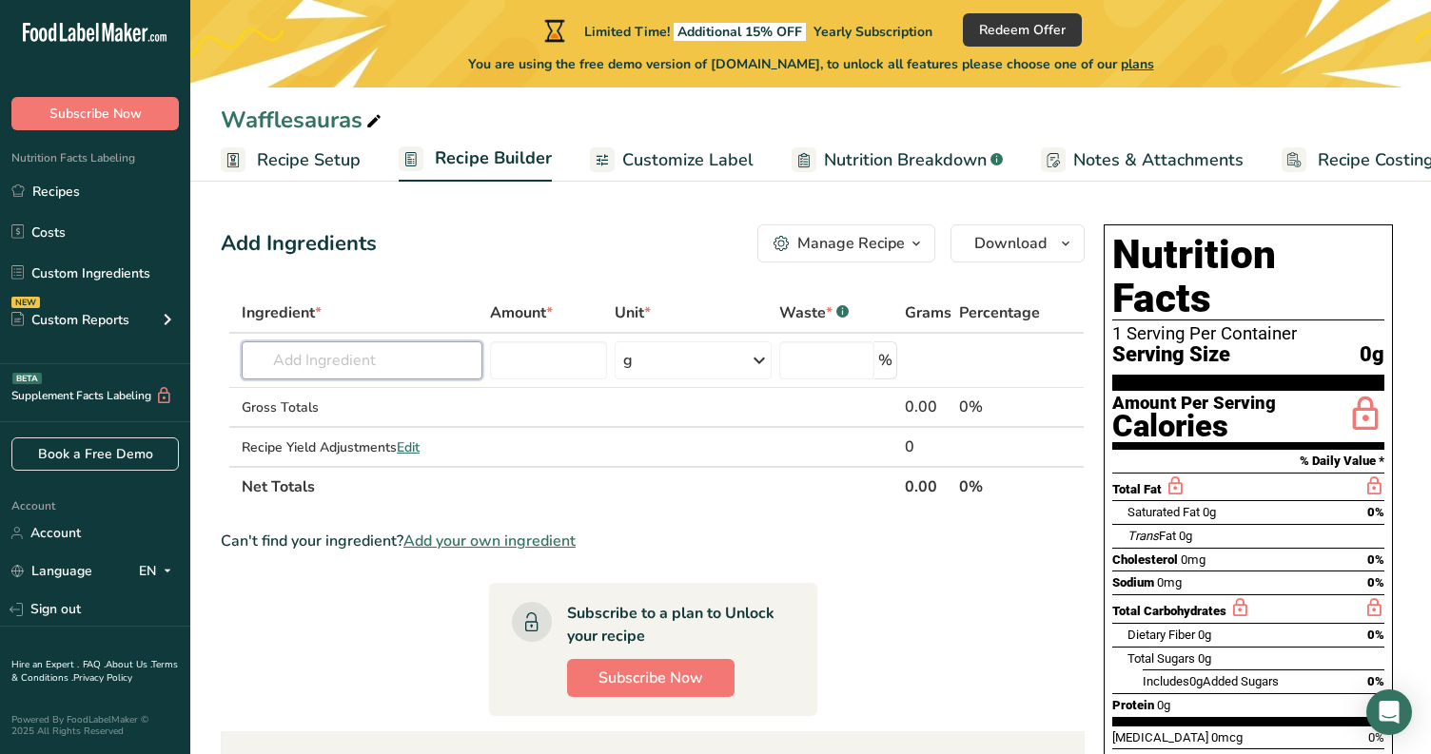
scroll to position [121, 0]
